Goal: Task Accomplishment & Management: Use online tool/utility

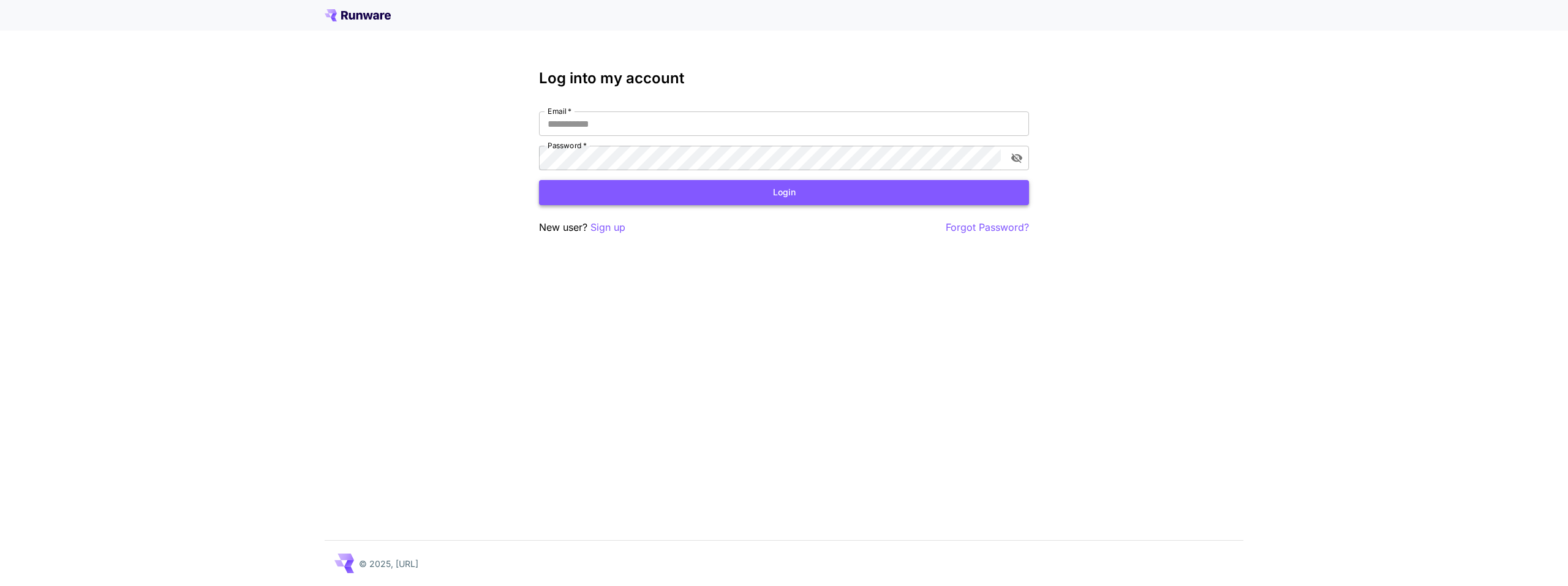
type input "**********"
click at [684, 190] on button "Login" at bounding box center [784, 193] width 490 height 25
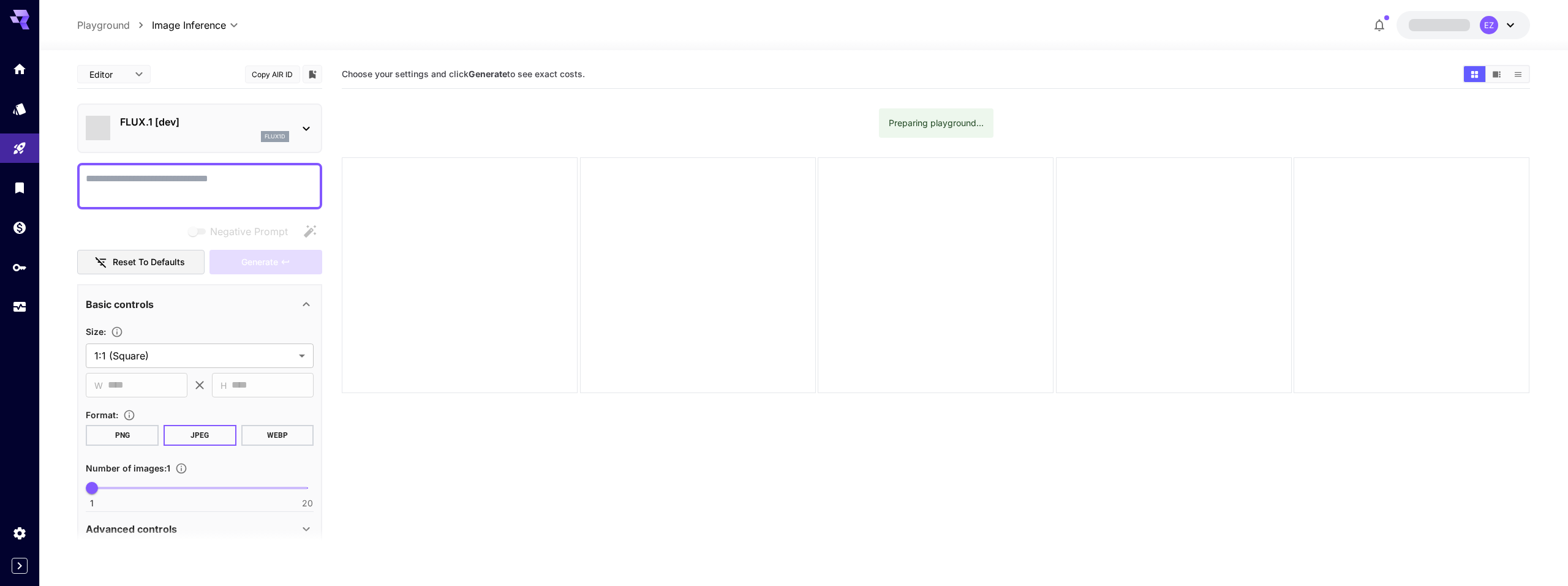
type input "**********"
click at [305, 126] on icon at bounding box center [305, 128] width 14 height 14
